Goal: Information Seeking & Learning: Compare options

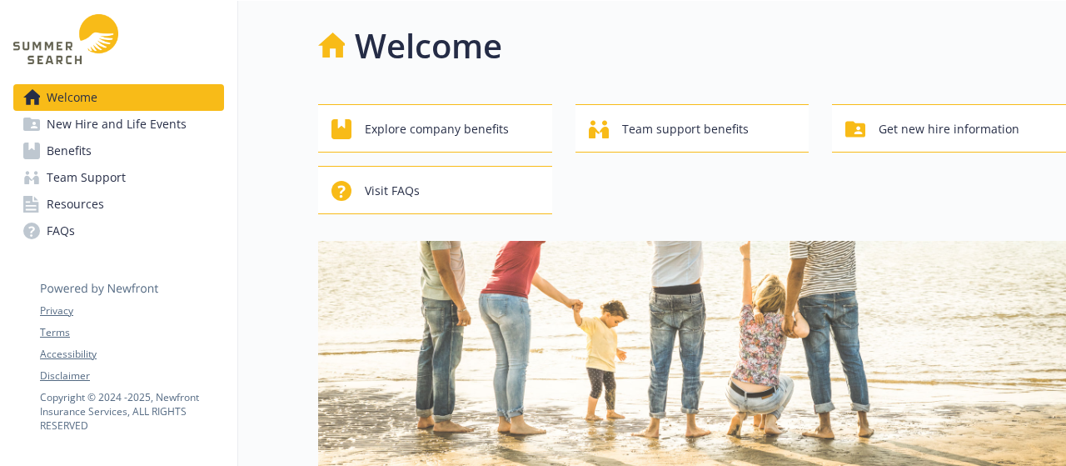
click at [98, 142] on link "Benefits" at bounding box center [118, 150] width 211 height 27
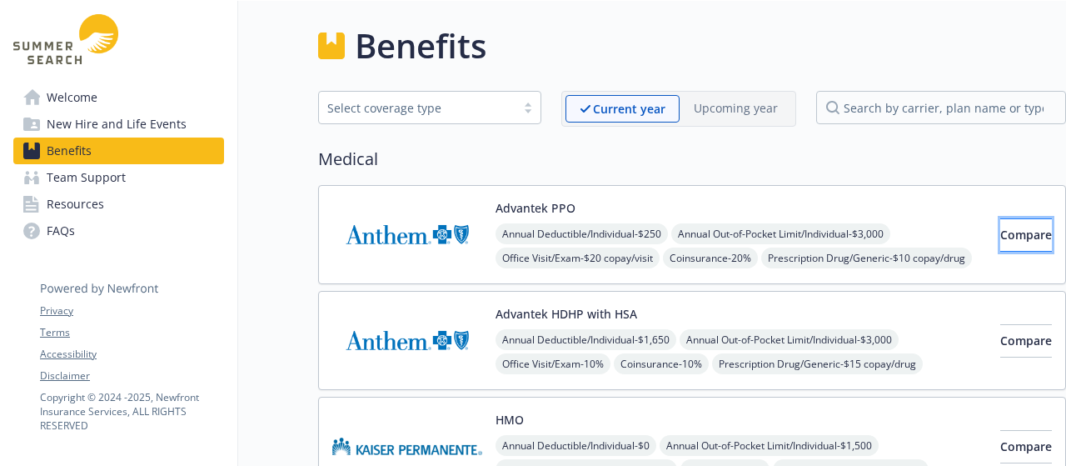
click at [1000, 236] on span "Compare" at bounding box center [1026, 235] width 52 height 16
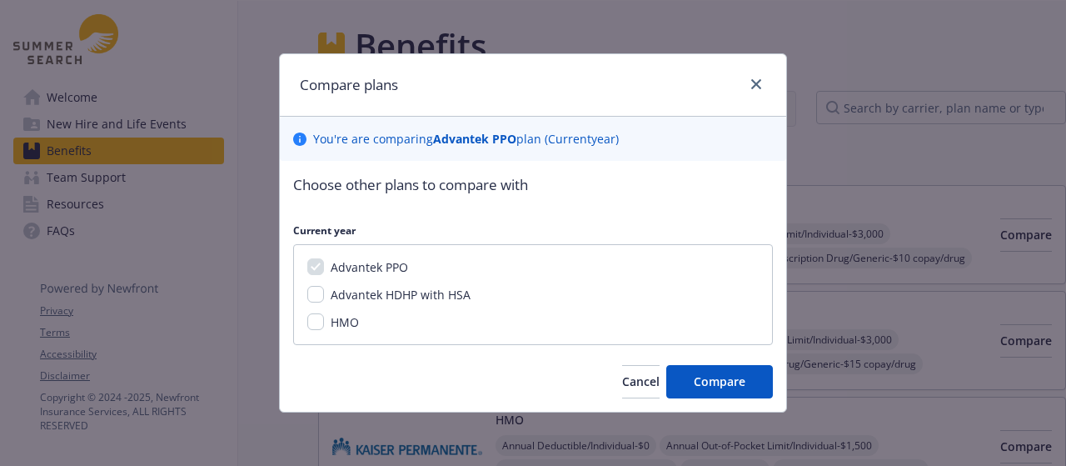
click at [406, 297] on span "Advantek HDHP with HSA" at bounding box center [401, 295] width 140 height 16
click at [324, 297] on input "Advantek HDHP with HSA" at bounding box center [315, 294] width 17 height 17
checkbox input "true"
click at [708, 383] on span "Compare" at bounding box center [720, 381] width 52 height 16
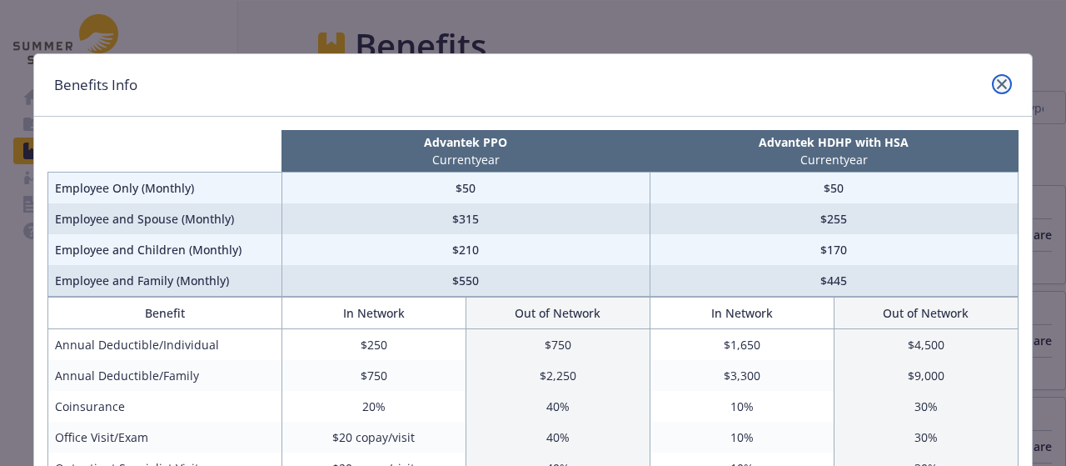
click at [997, 84] on icon "close" at bounding box center [1002, 84] width 10 height 10
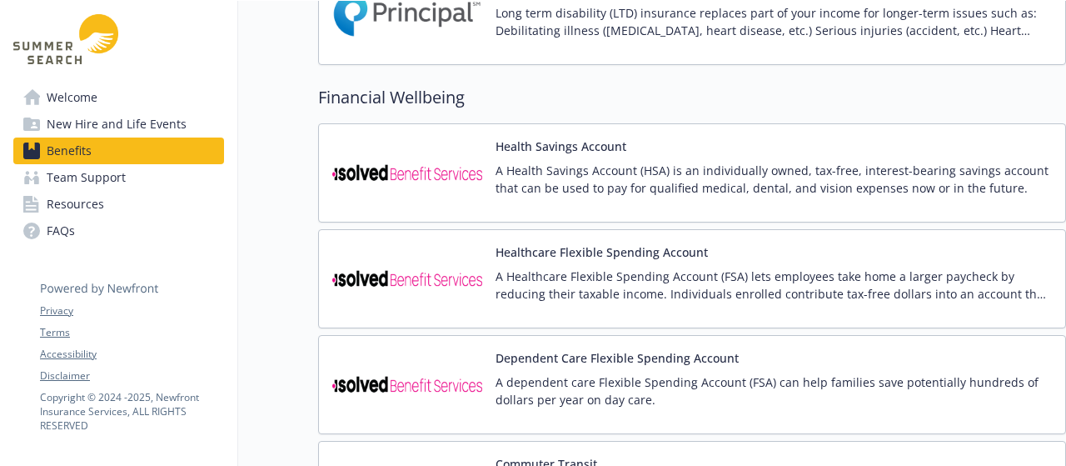
click at [440, 164] on img at bounding box center [407, 172] width 150 height 71
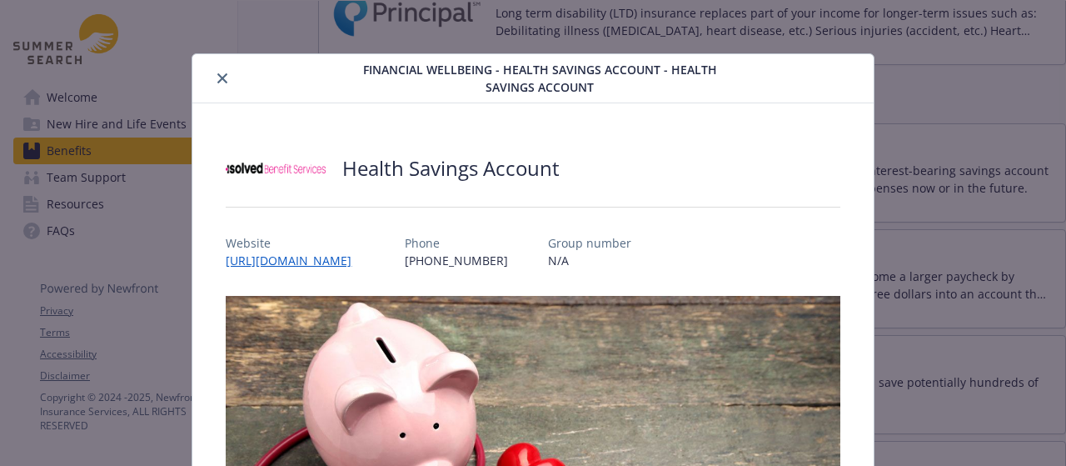
scroll to position [50, 0]
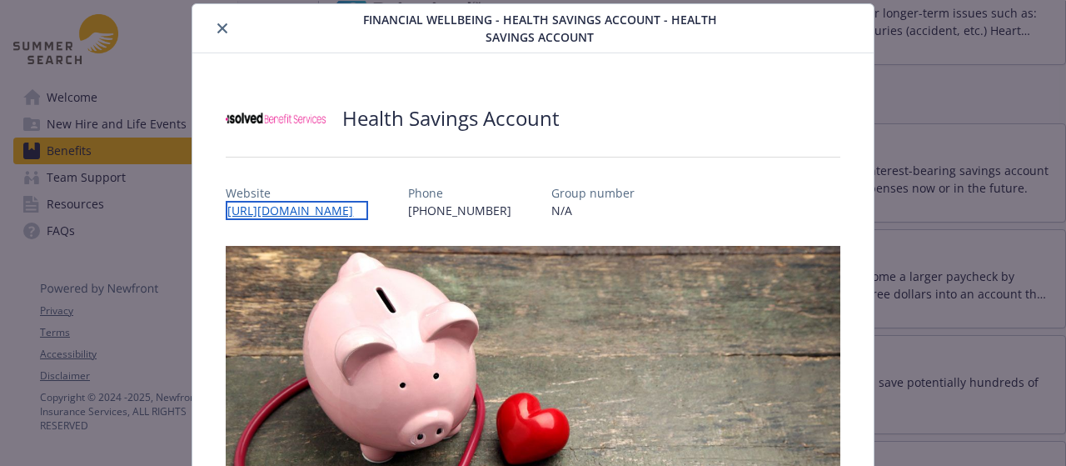
click at [312, 216] on link "[URL][DOMAIN_NAME]" at bounding box center [297, 210] width 142 height 19
